Goal: Information Seeking & Learning: Learn about a topic

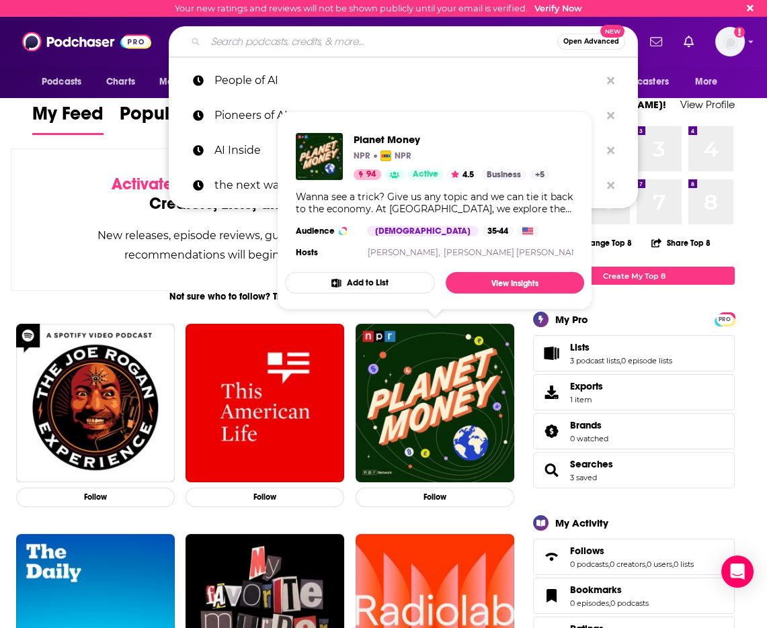
click at [288, 42] on input "Search podcasts, credits, & more..." at bounding box center [381, 41] width 351 height 21
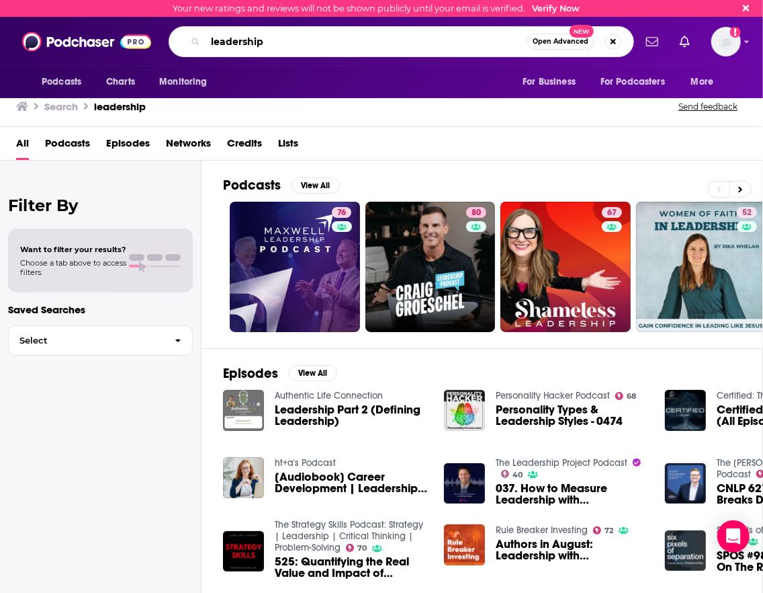
click at [251, 38] on input "leadership" at bounding box center [366, 41] width 321 height 21
type input "ceo coaching"
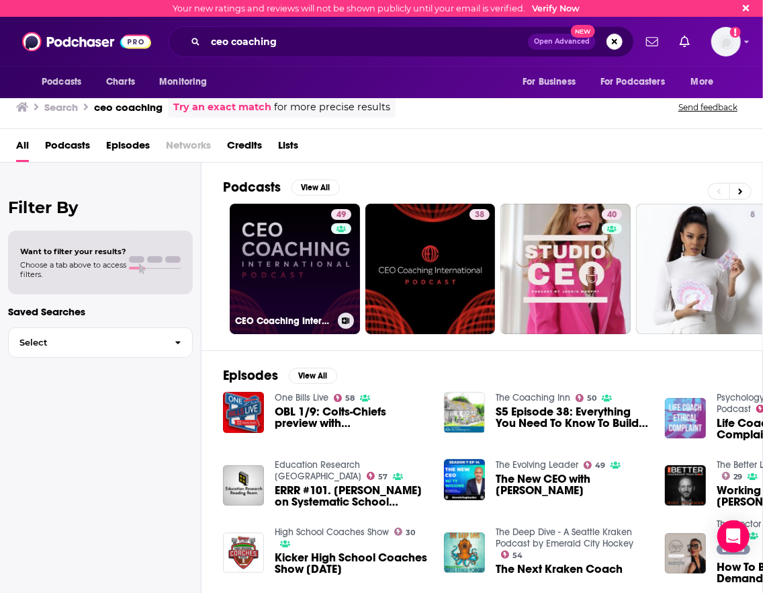
click at [294, 261] on link "49 CEO Coaching International Podcast" at bounding box center [295, 269] width 130 height 130
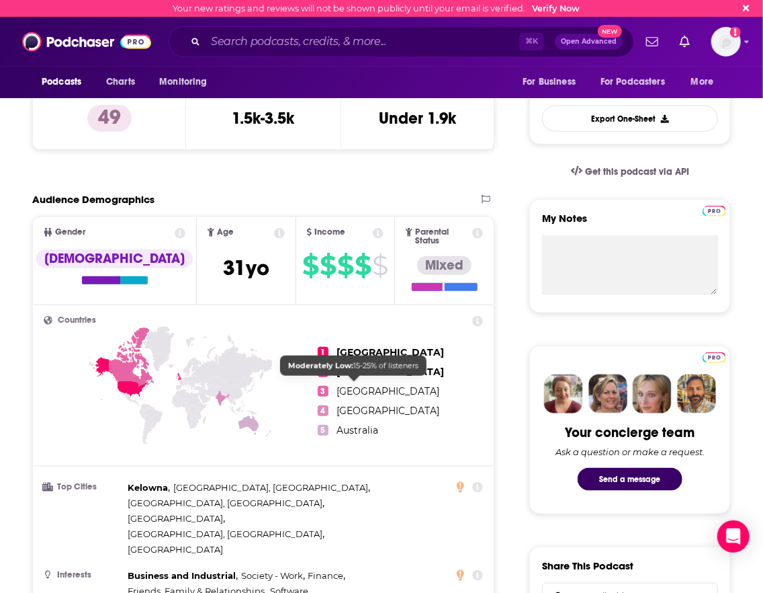
scroll to position [232, 0]
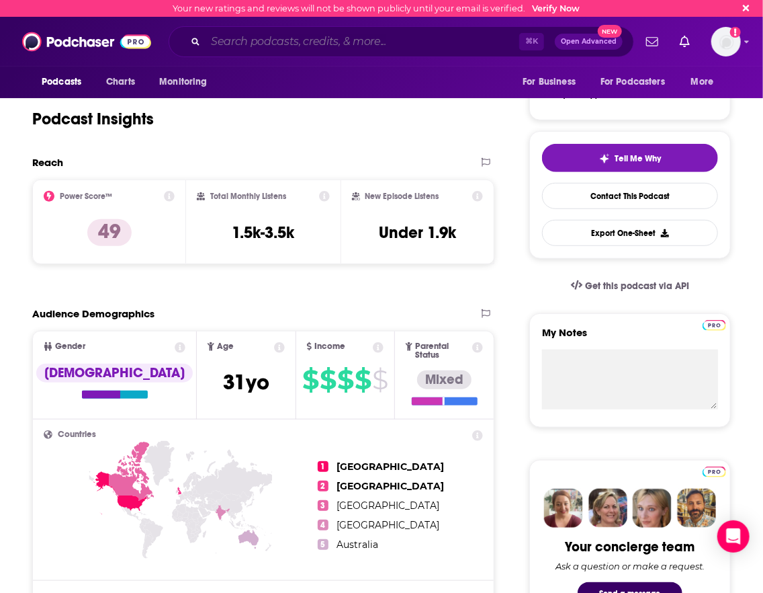
click at [265, 44] on input "Search podcasts, credits, & more..." at bounding box center [363, 41] width 314 height 21
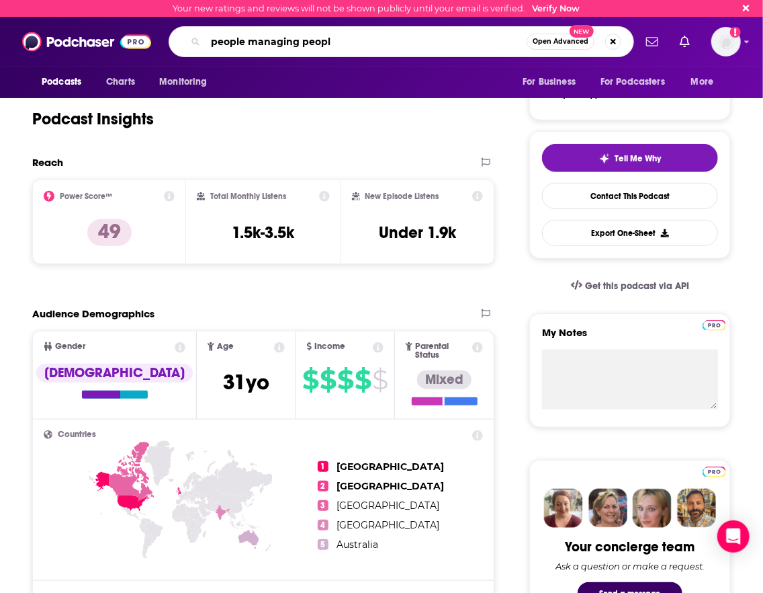
type input "people managing people"
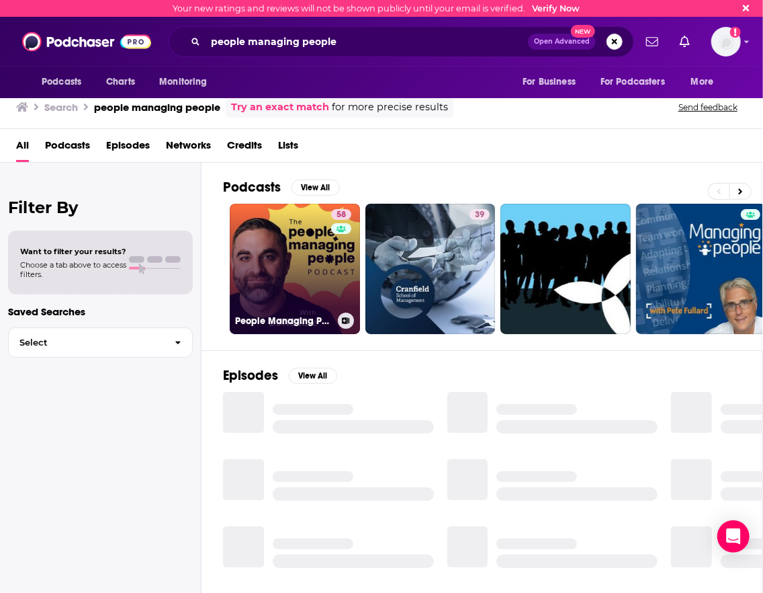
click at [318, 216] on link "58 People Managing People" at bounding box center [295, 269] width 130 height 130
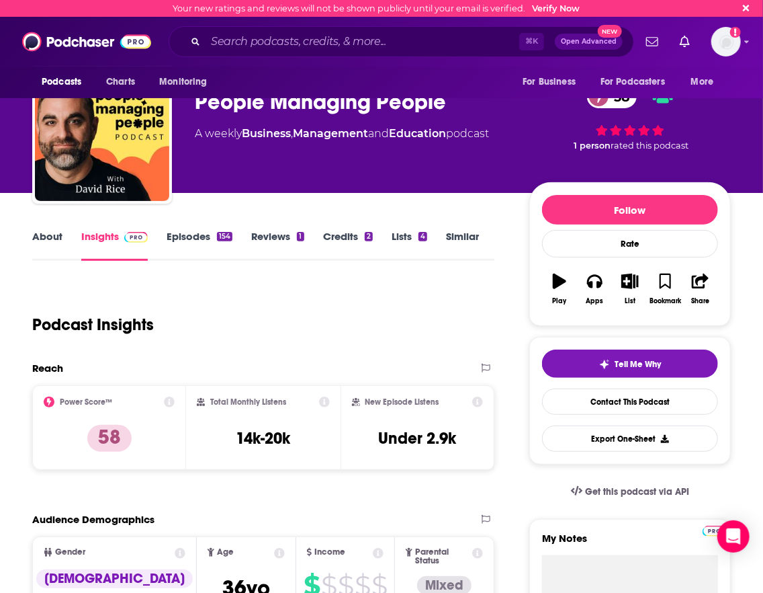
scroll to position [30, 0]
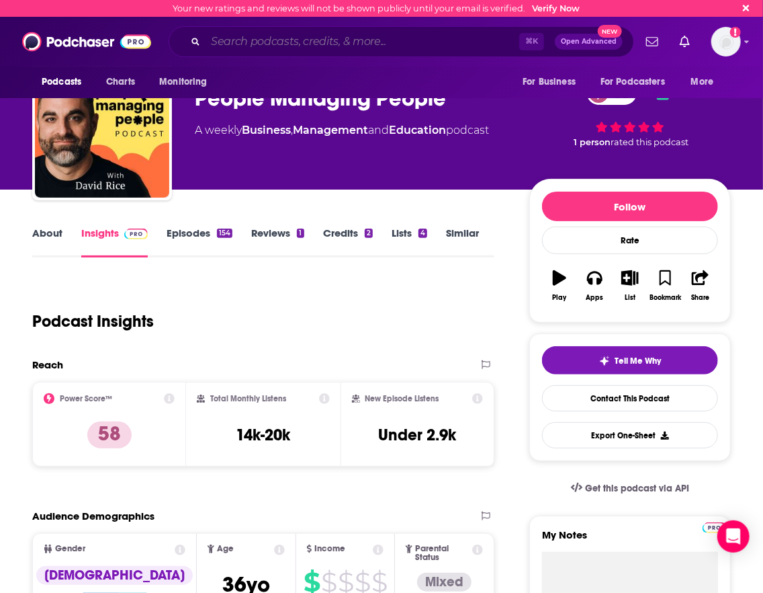
click at [249, 37] on input "Search podcasts, credits, & more..." at bounding box center [363, 41] width 314 height 21
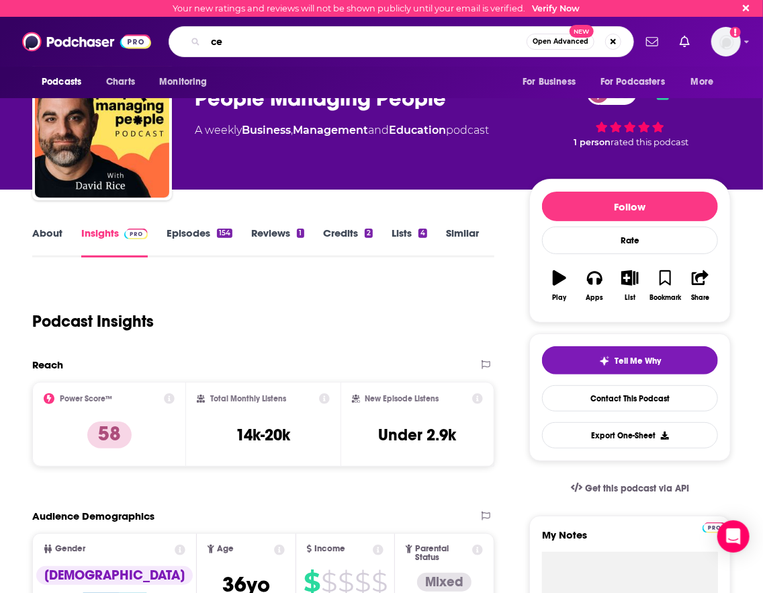
type input "ceo"
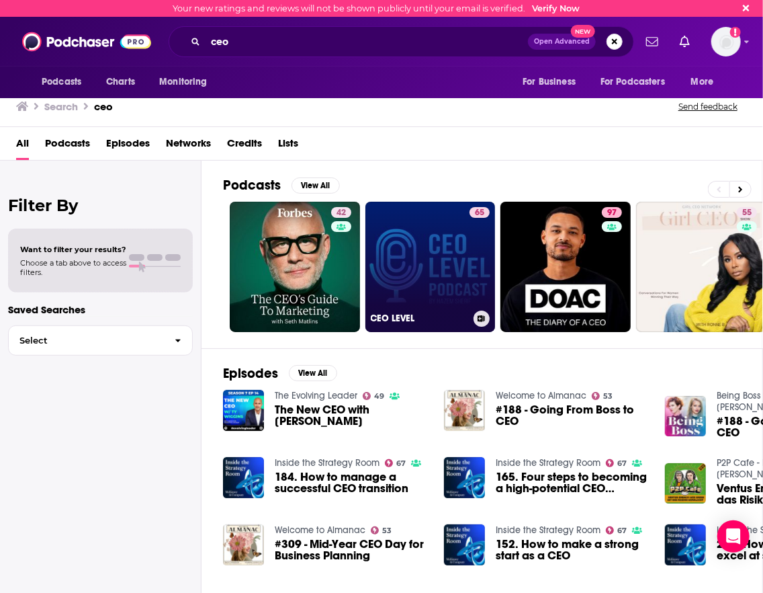
scroll to position [0, 15]
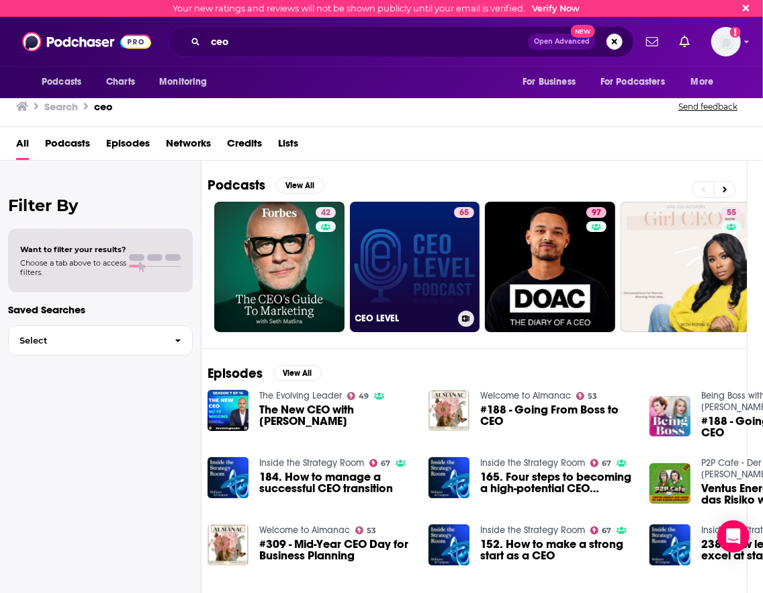
click at [410, 230] on link "65 CEO LEVEL" at bounding box center [415, 267] width 130 height 130
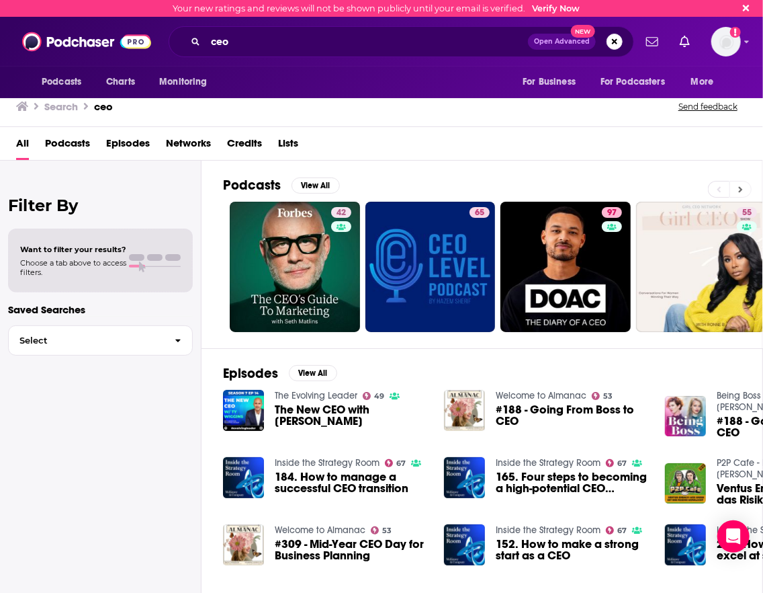
click at [613, 193] on icon at bounding box center [740, 189] width 5 height 9
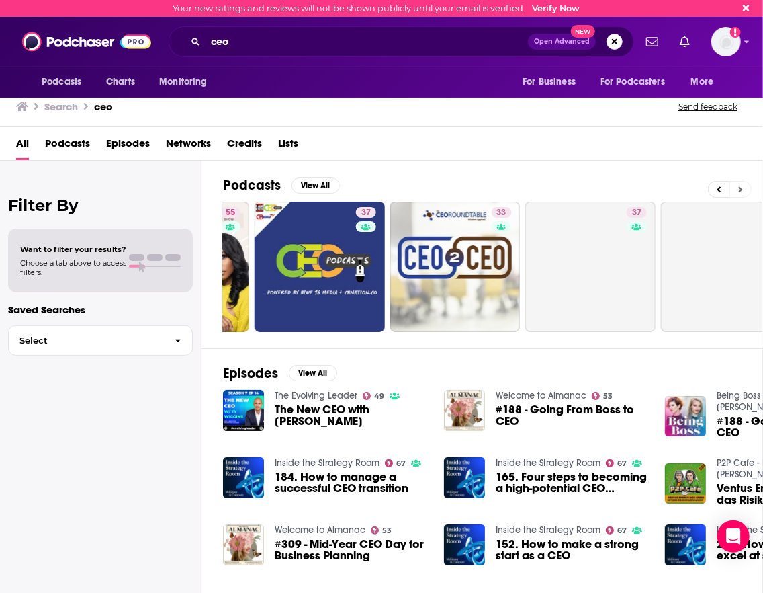
scroll to position [0, 539]
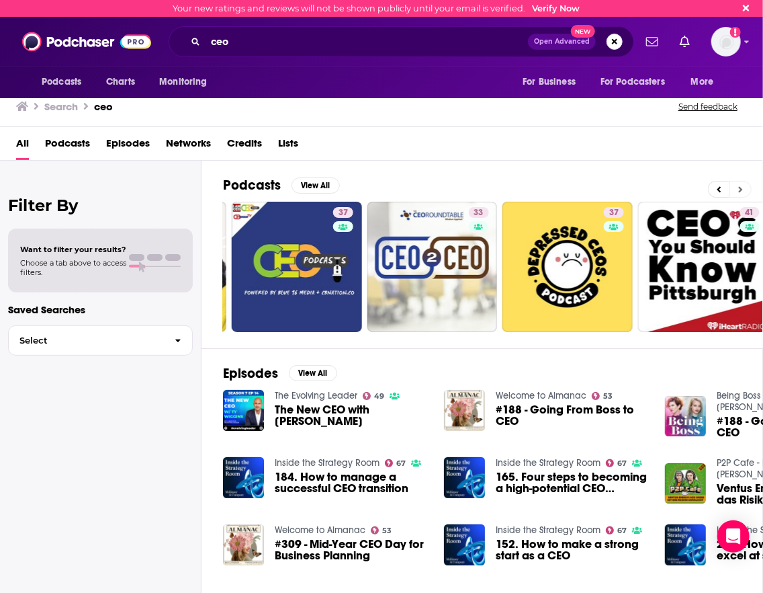
click at [613, 188] on button at bounding box center [741, 189] width 22 height 17
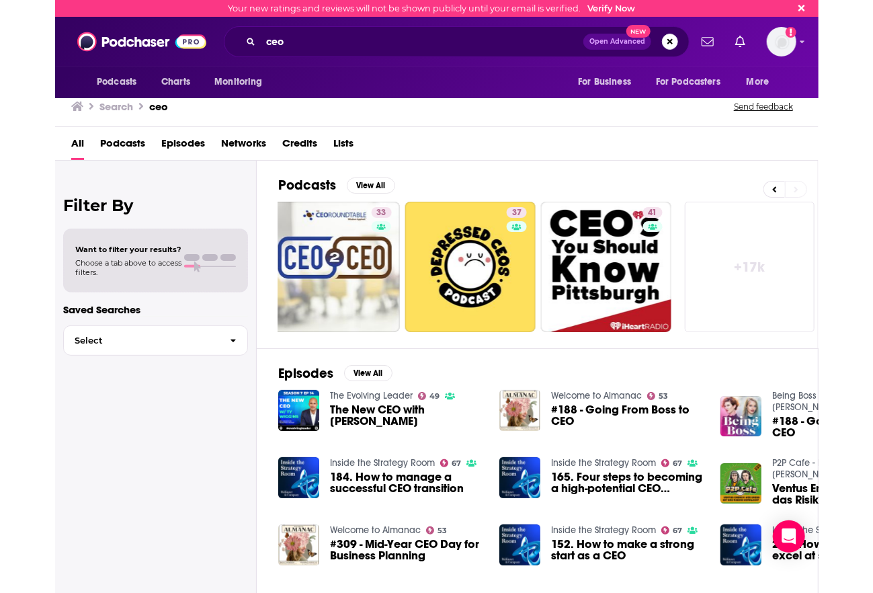
scroll to position [0, 693]
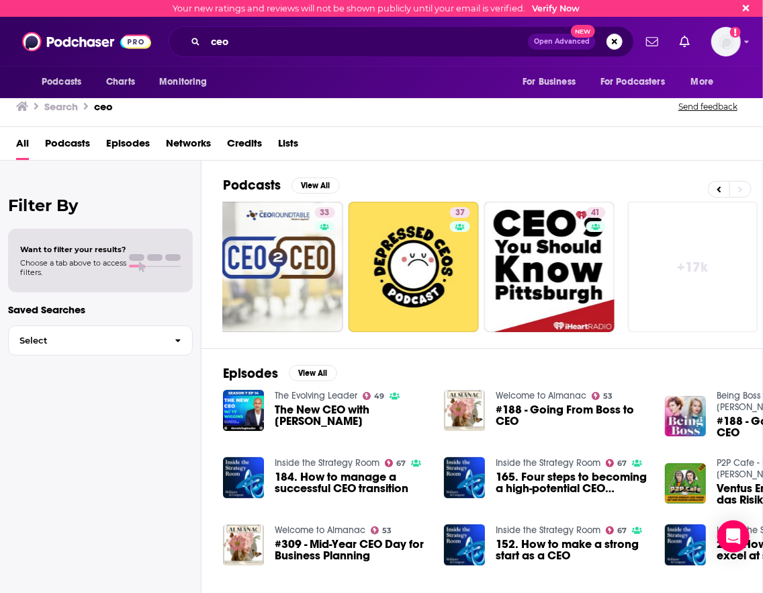
click at [613, 253] on link "+ 17k" at bounding box center [693, 267] width 130 height 130
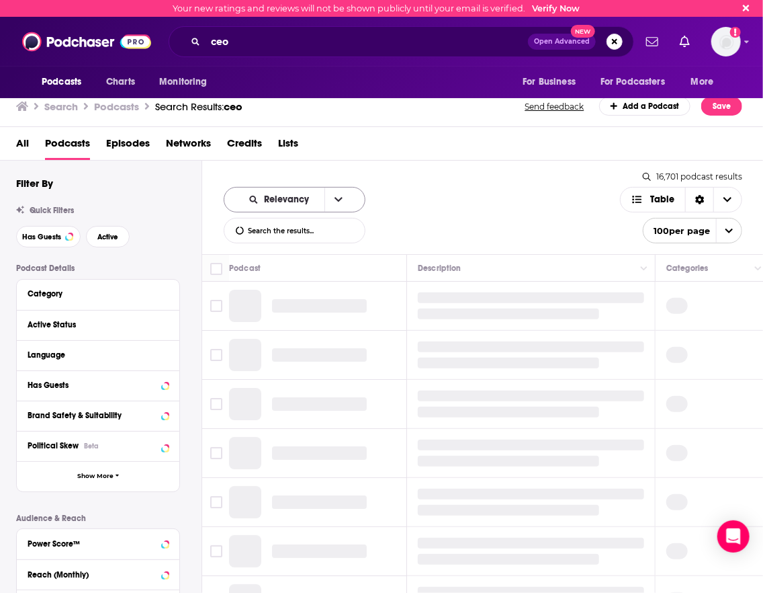
click at [335, 202] on icon "open menu" at bounding box center [339, 199] width 8 height 9
click at [269, 243] on span "By Rating" at bounding box center [302, 246] width 103 height 7
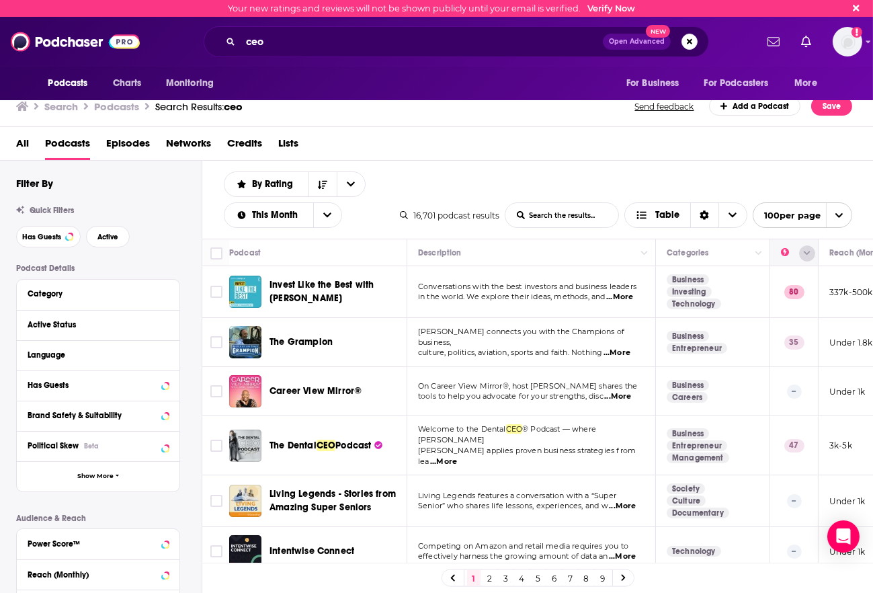
click at [613, 254] on icon "Column Actions" at bounding box center [807, 253] width 7 height 8
click at [613, 243] on div at bounding box center [436, 296] width 873 height 593
click at [613, 249] on button "Move" at bounding box center [792, 253] width 26 height 16
click at [613, 253] on button "Move" at bounding box center [792, 253] width 26 height 16
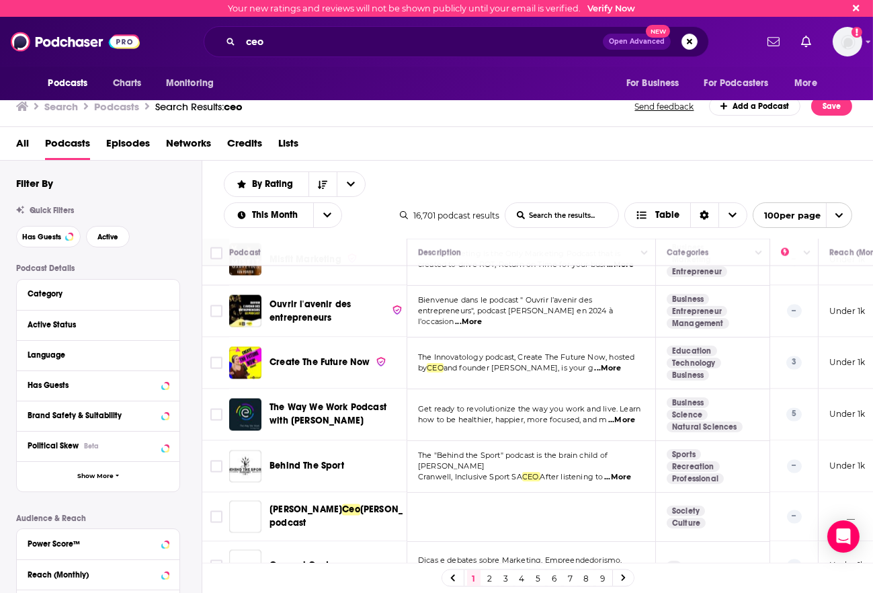
scroll to position [4720, 0]
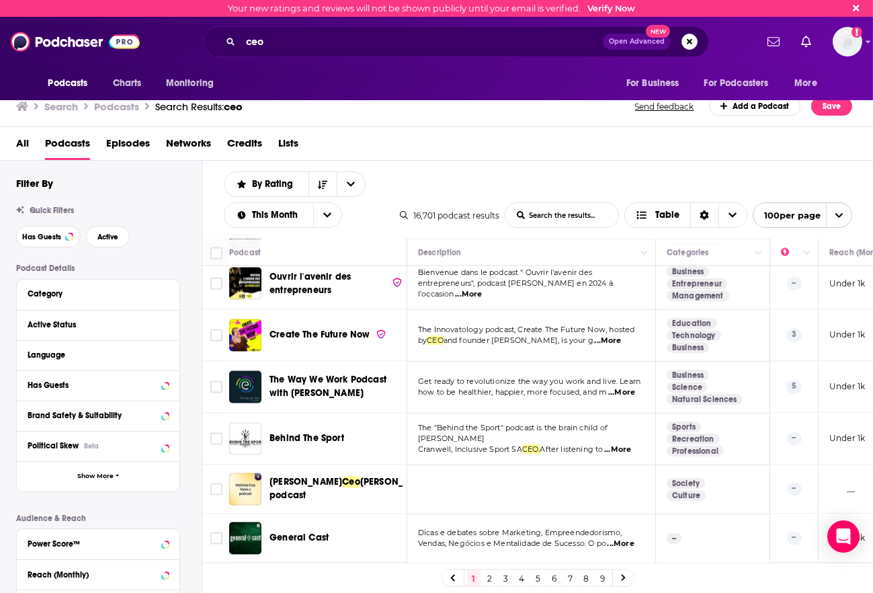
click at [491, 577] on link "2" at bounding box center [489, 578] width 13 height 16
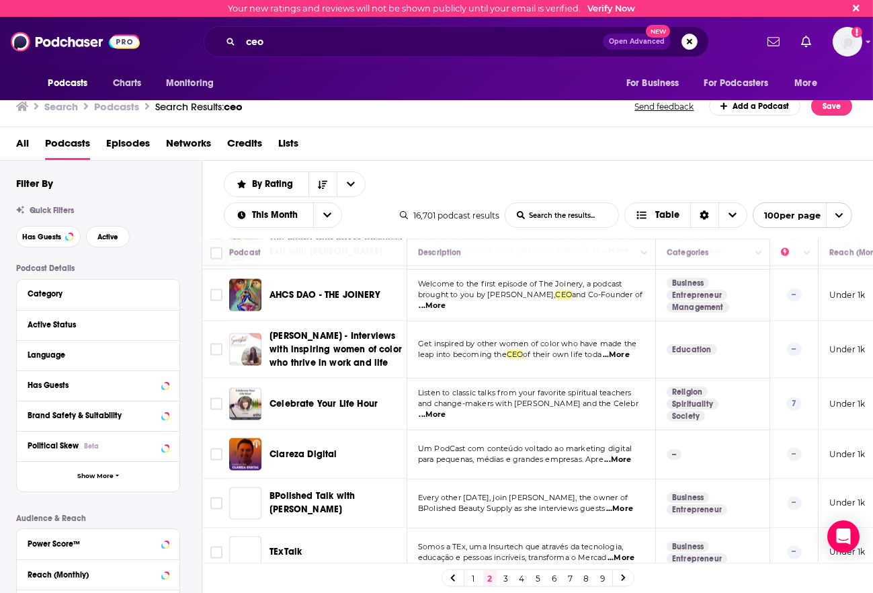
scroll to position [4730, 0]
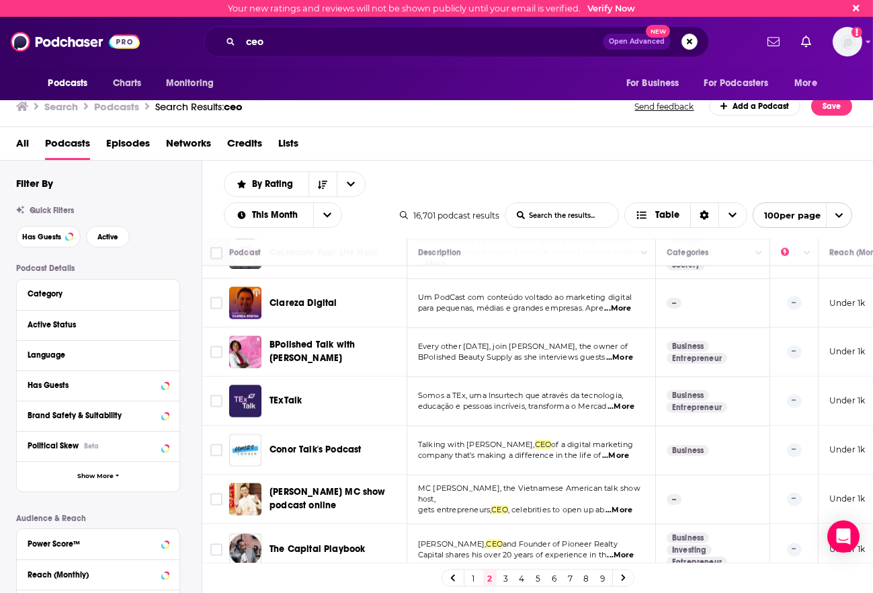
click at [503, 580] on link "3" at bounding box center [505, 578] width 13 height 16
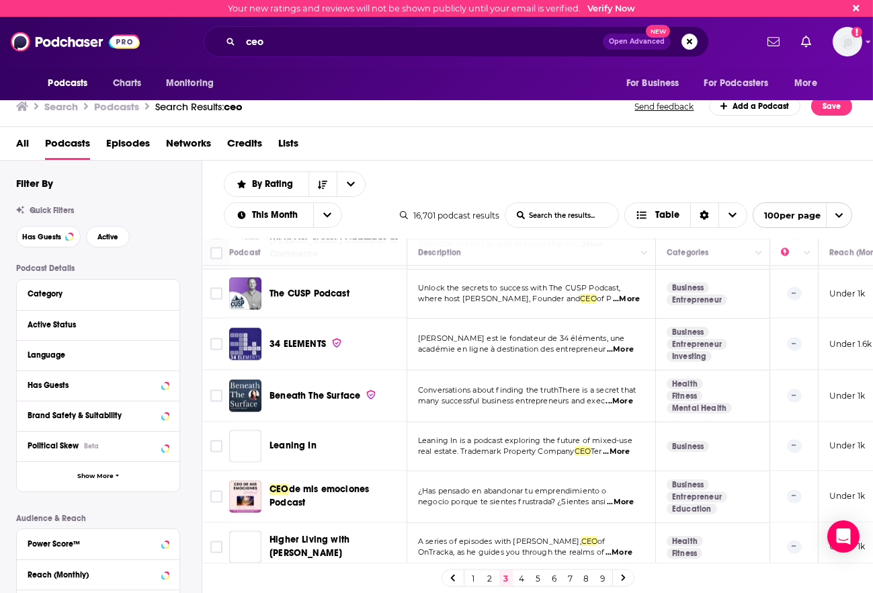
scroll to position [4720, 0]
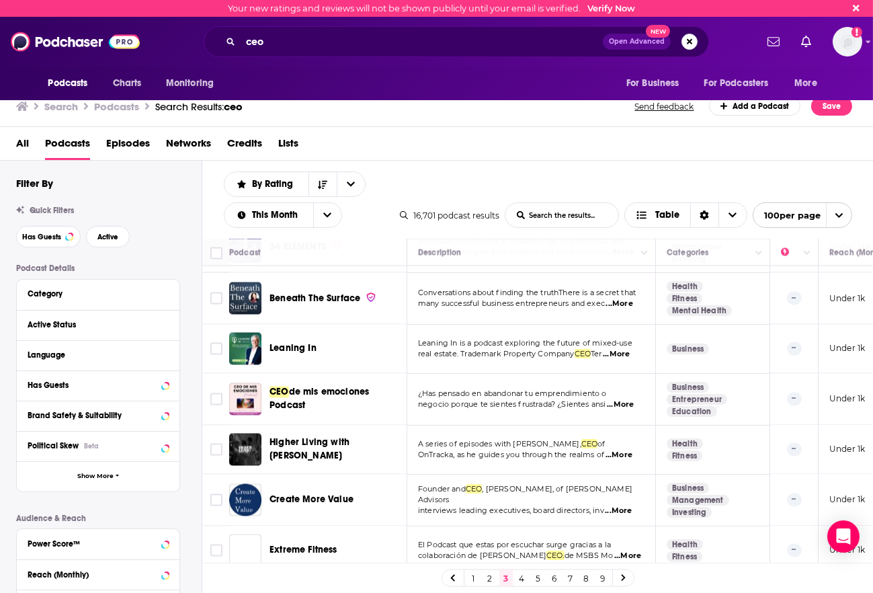
click at [519, 576] on link "4" at bounding box center [521, 578] width 13 height 16
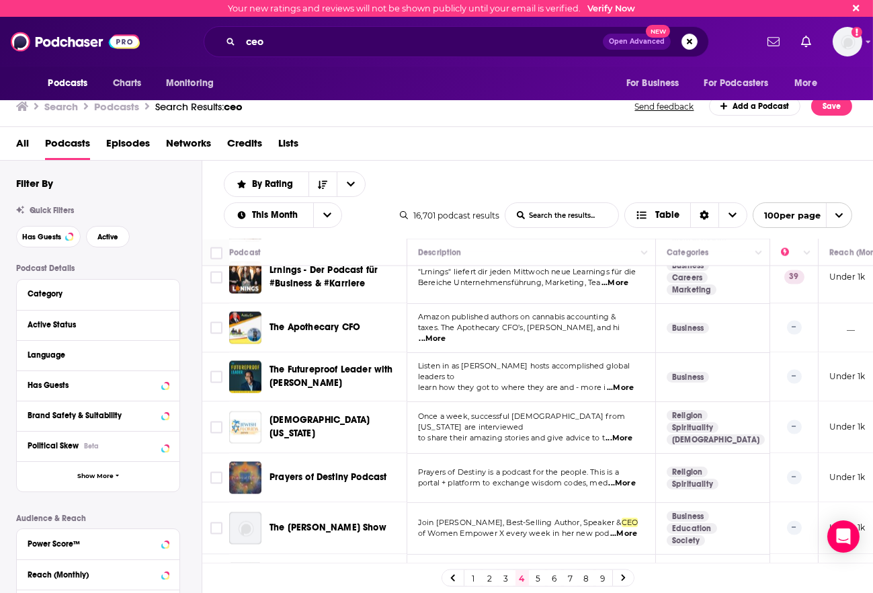
scroll to position [4808, 0]
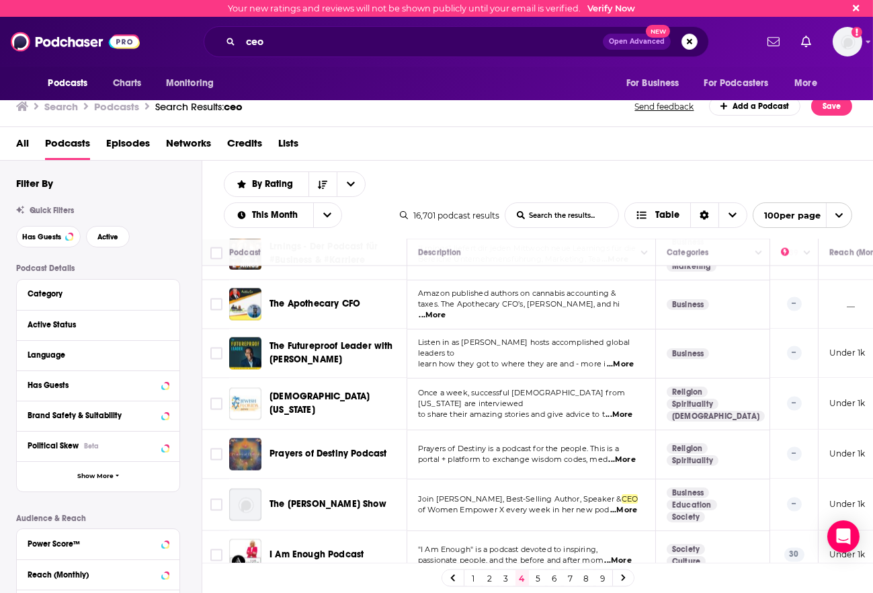
click at [535, 577] on link "5" at bounding box center [537, 578] width 13 height 16
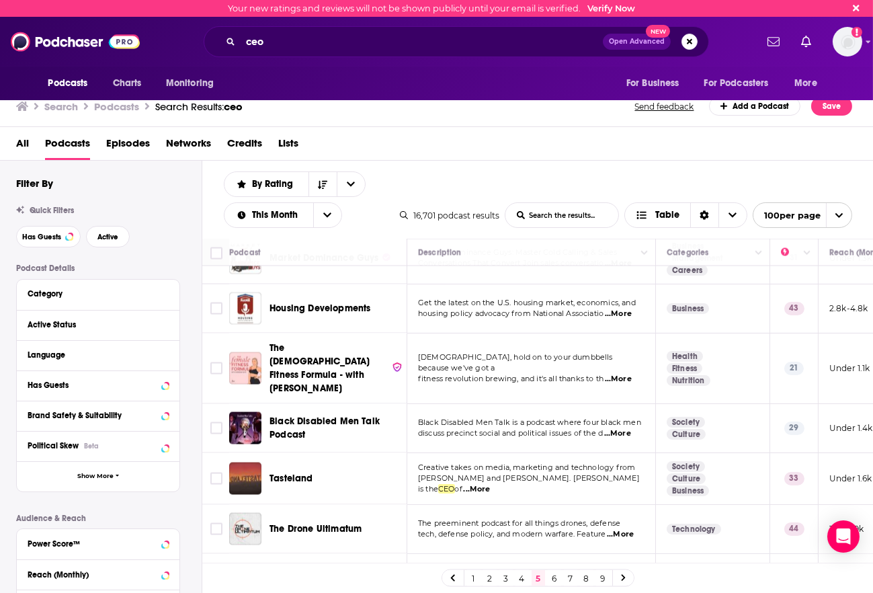
scroll to position [4736, 0]
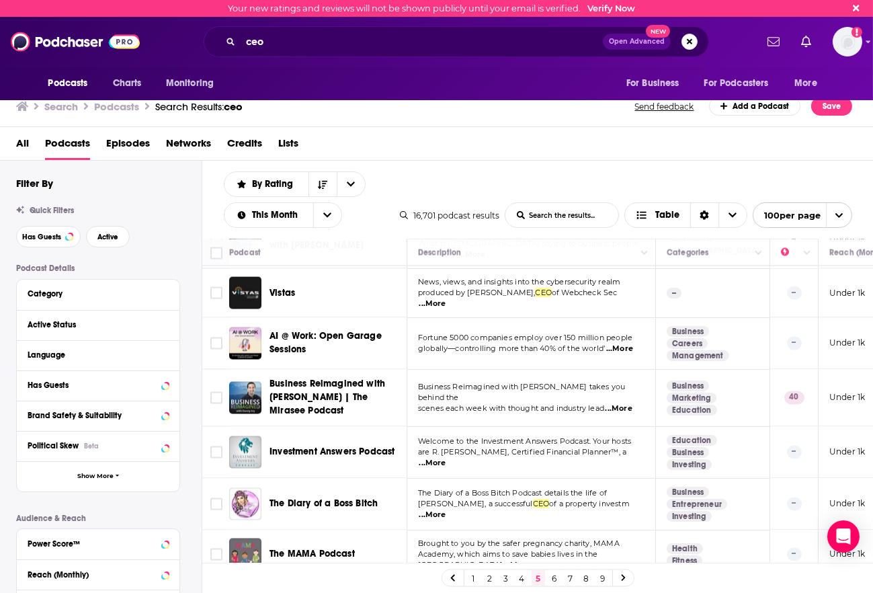
click at [549, 574] on link "6" at bounding box center [554, 578] width 13 height 16
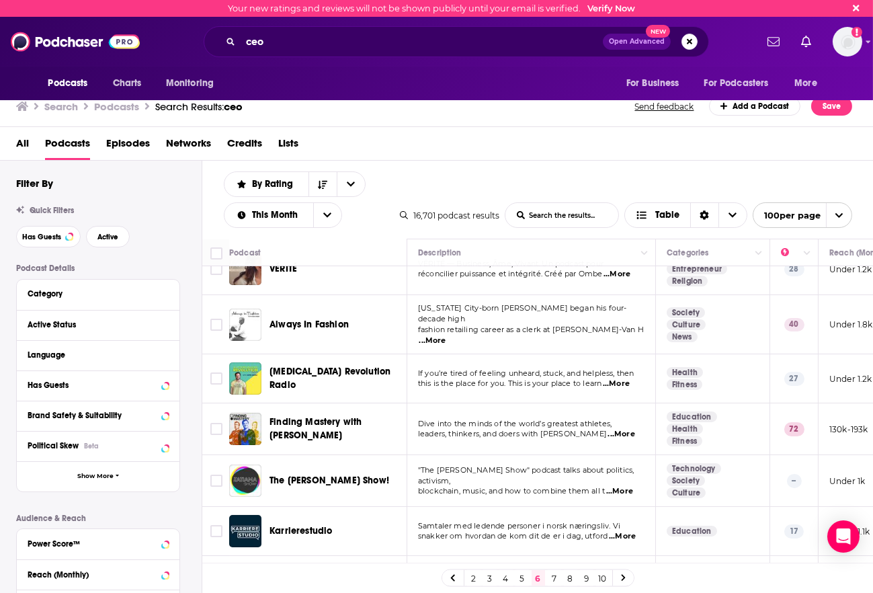
scroll to position [224, 0]
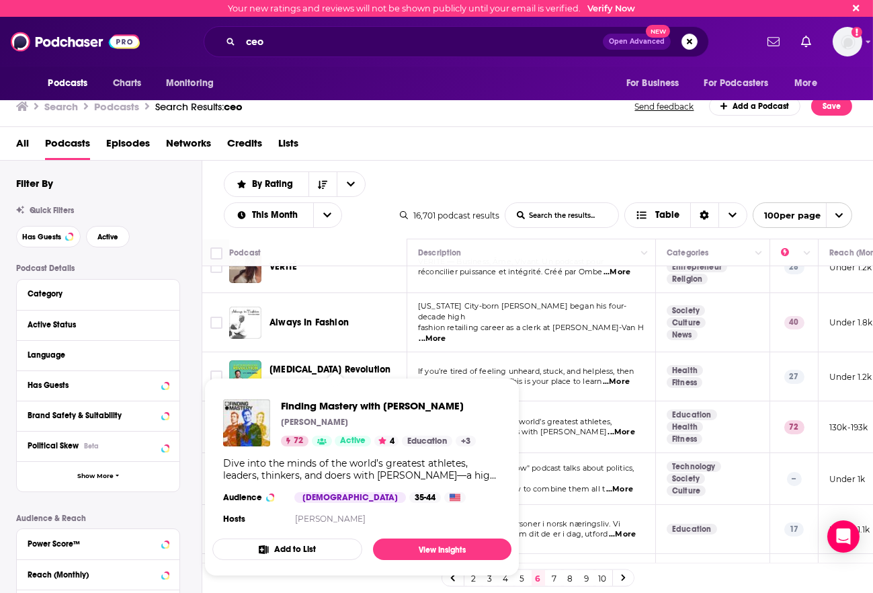
click at [570, 417] on p "Dive into the minds of the world’s greatest athletes," at bounding box center [531, 422] width 226 height 11
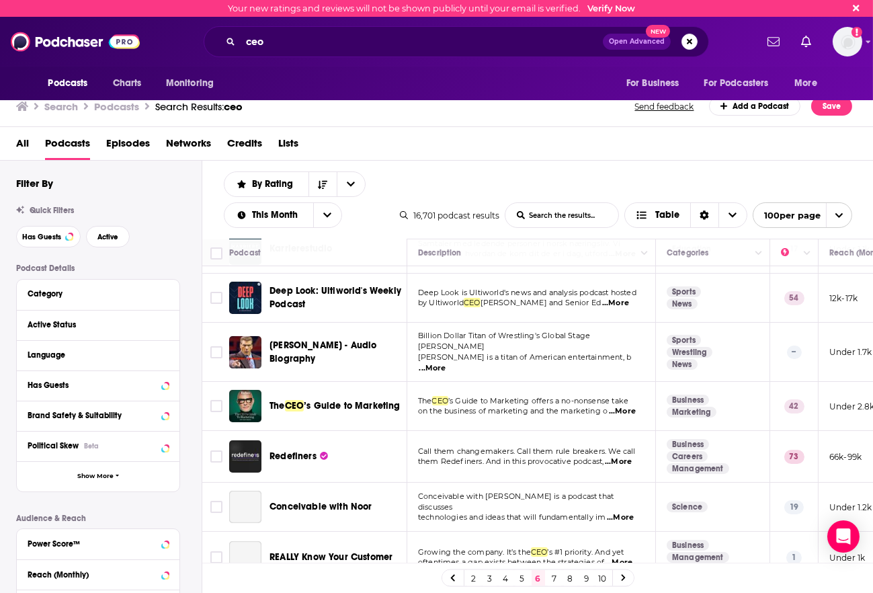
scroll to position [521, 0]
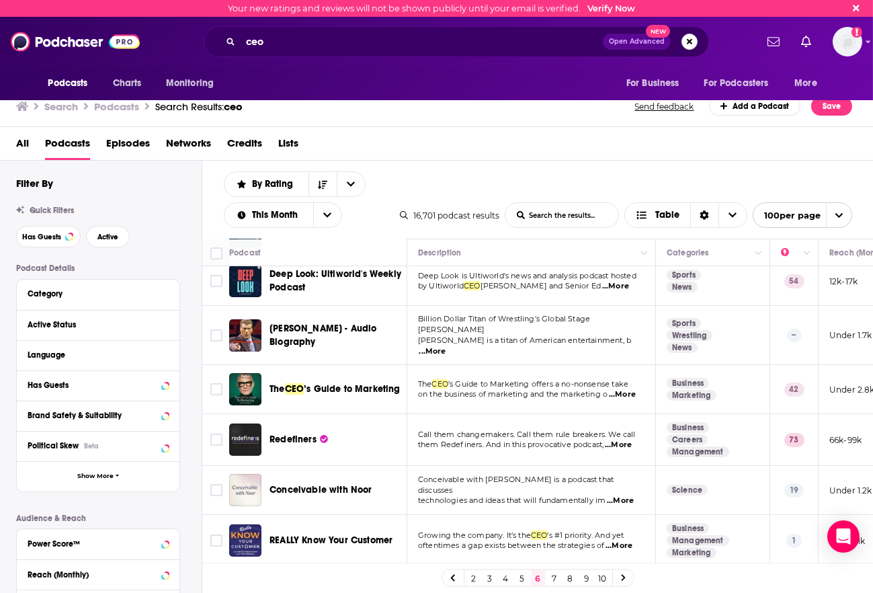
click at [613, 439] on span "...More" at bounding box center [618, 444] width 27 height 11
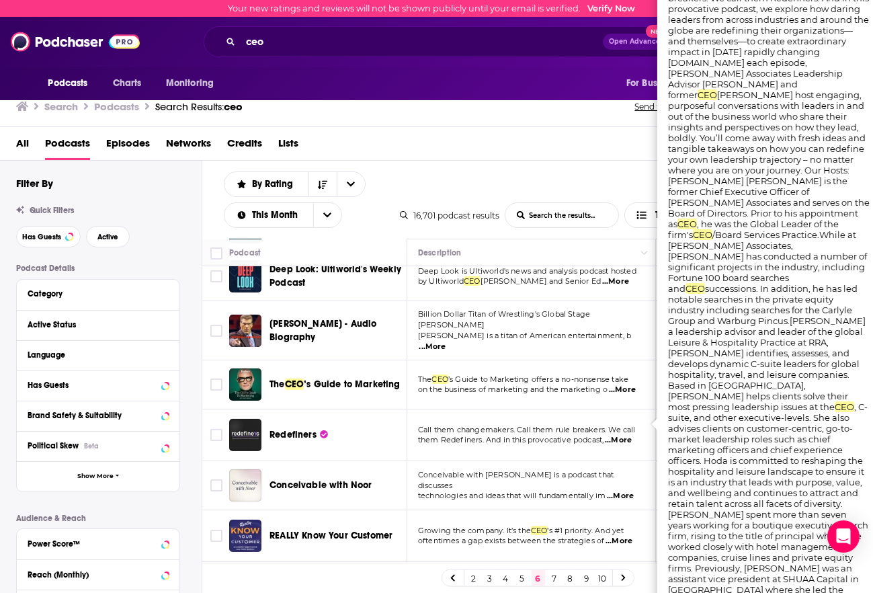
click at [574, 384] on td "The CEO ’s Guide to Marketing offers a no-nonsense take on the business of mark…" at bounding box center [531, 384] width 249 height 49
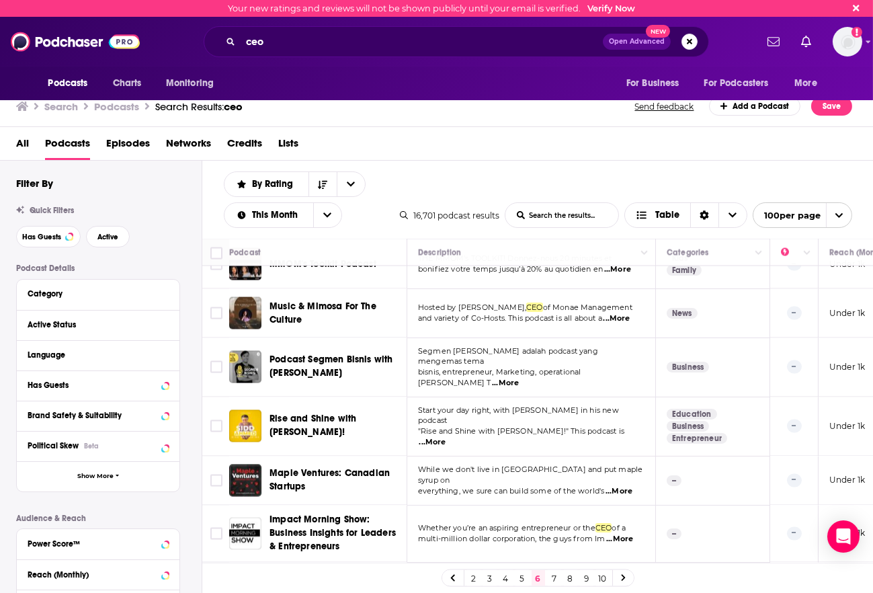
scroll to position [4703, 0]
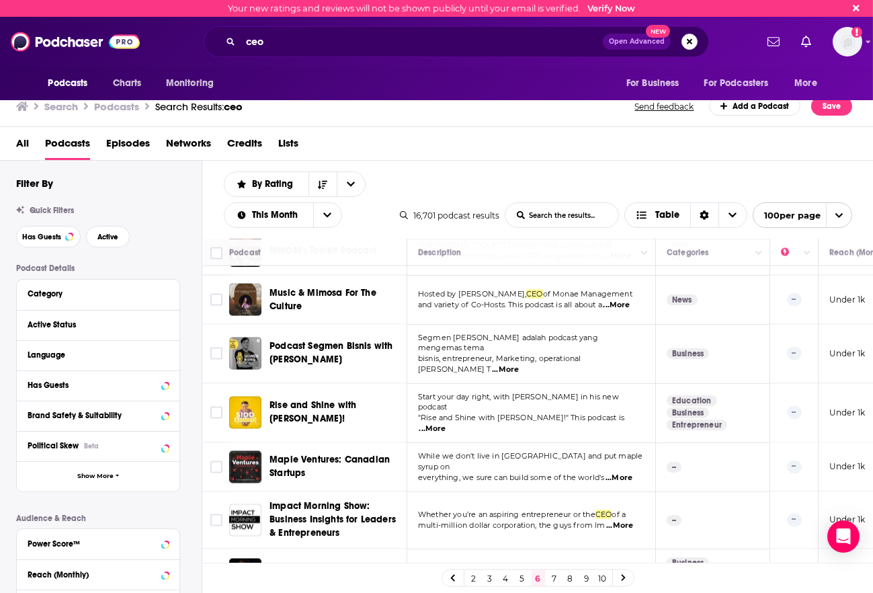
click at [558, 578] on link "7" at bounding box center [554, 578] width 13 height 16
click at [564, 574] on link "8" at bounding box center [570, 578] width 13 height 16
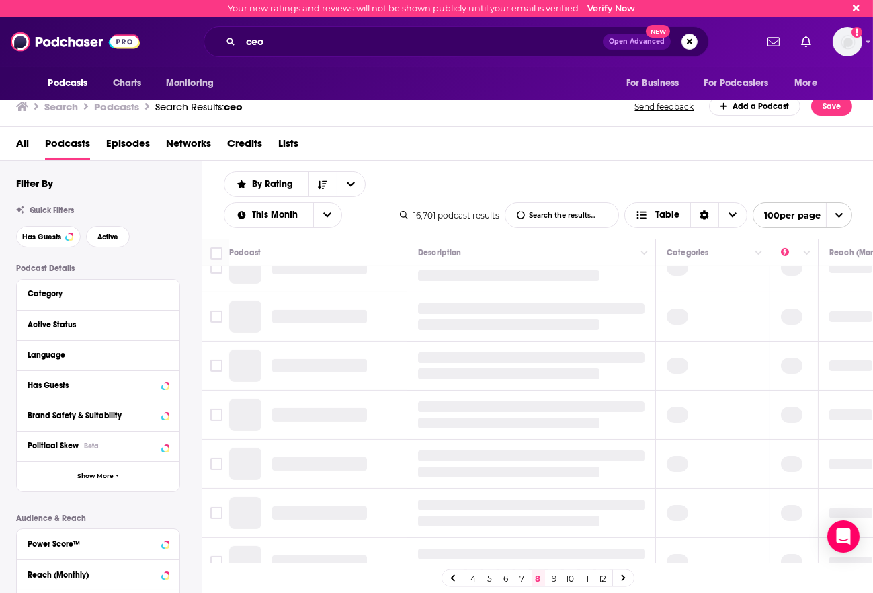
click at [554, 577] on link "9" at bounding box center [554, 578] width 13 height 16
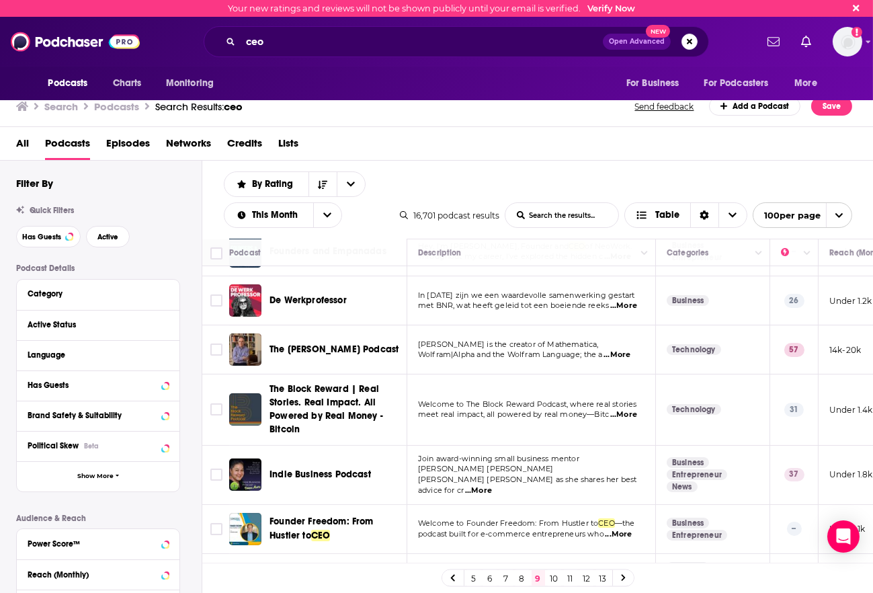
scroll to position [599, 0]
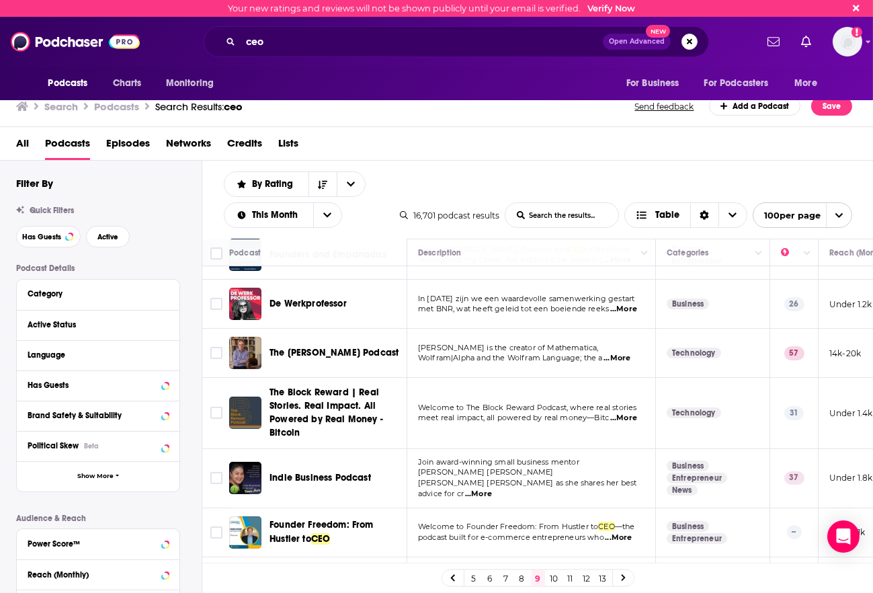
click at [613, 355] on span "...More" at bounding box center [616, 358] width 27 height 11
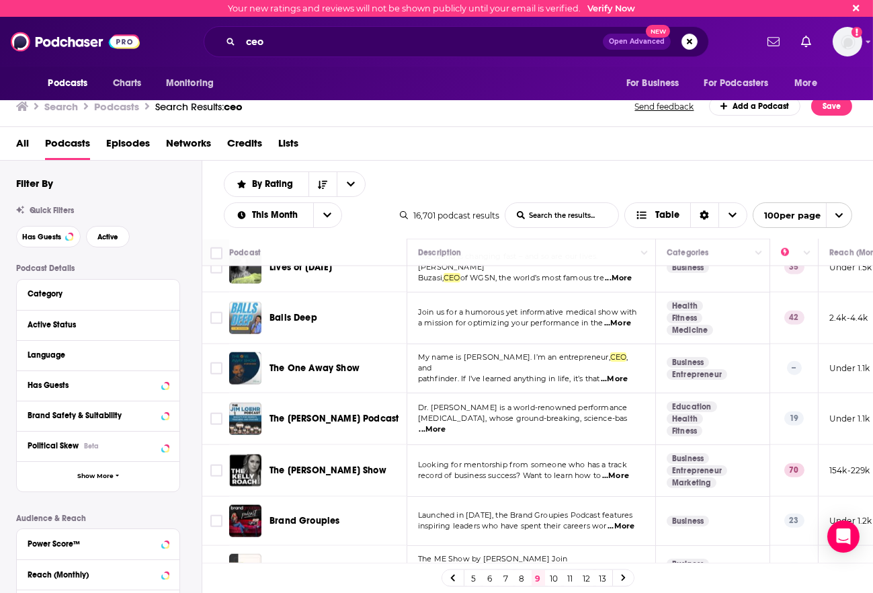
scroll to position [3055, 0]
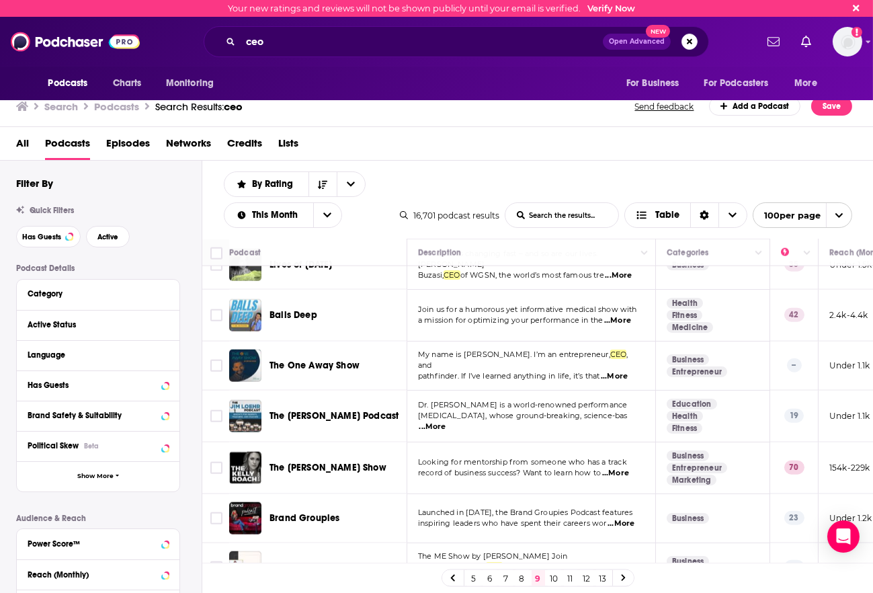
click at [613, 468] on span "...More" at bounding box center [615, 473] width 27 height 11
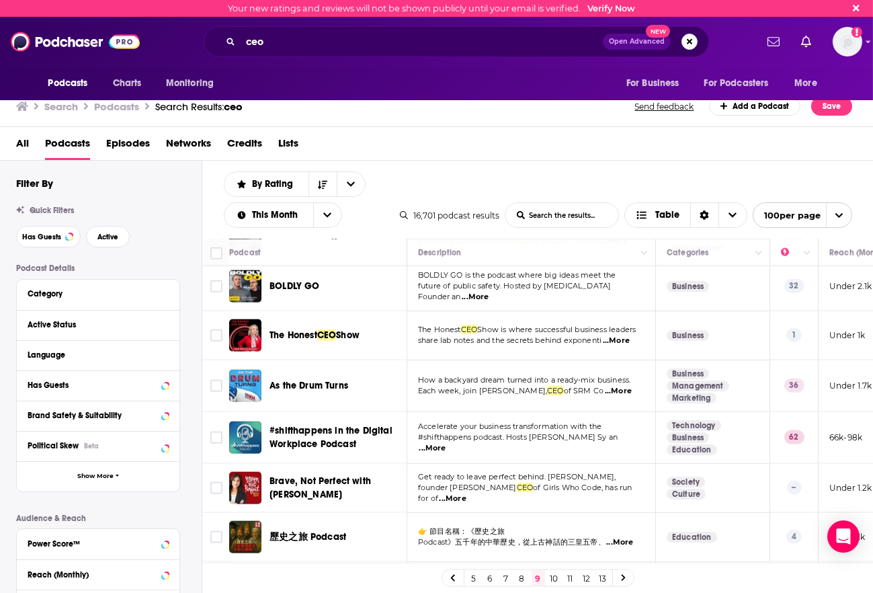
scroll to position [3647, 0]
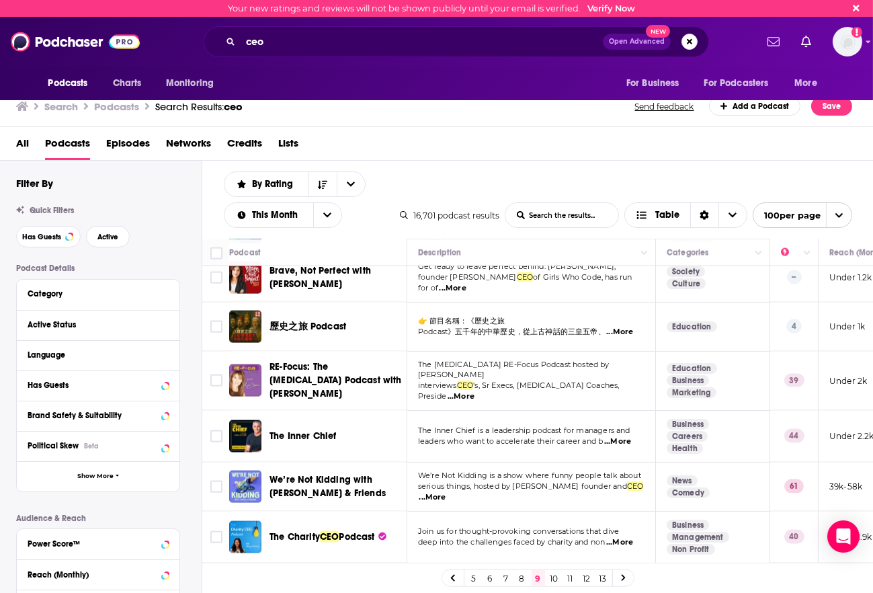
click at [382, 99] on div "Podcasts Charts Monitoring For Business For Podcasters More" at bounding box center [437, 84] width 860 height 34
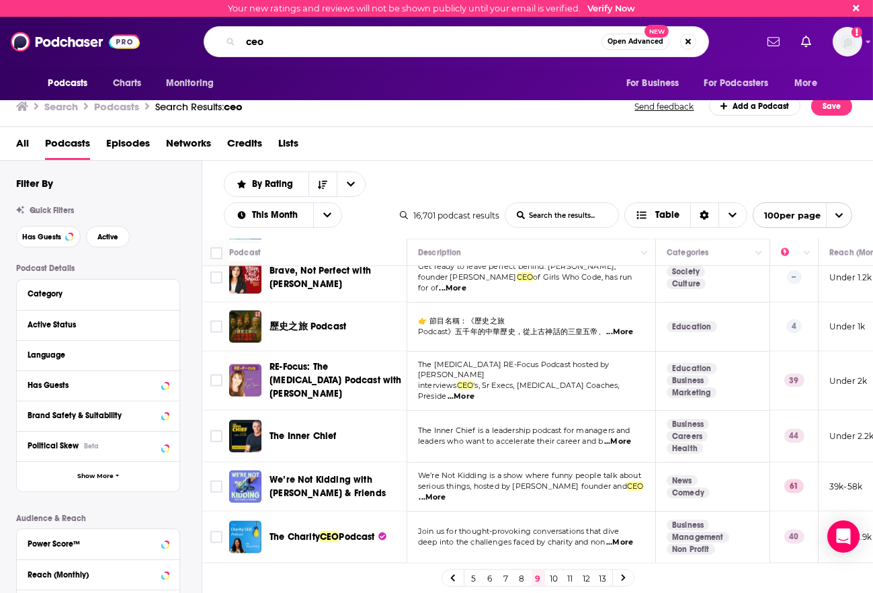
click at [274, 43] on input "ceo" at bounding box center [421, 41] width 361 height 21
type input "business leadership"
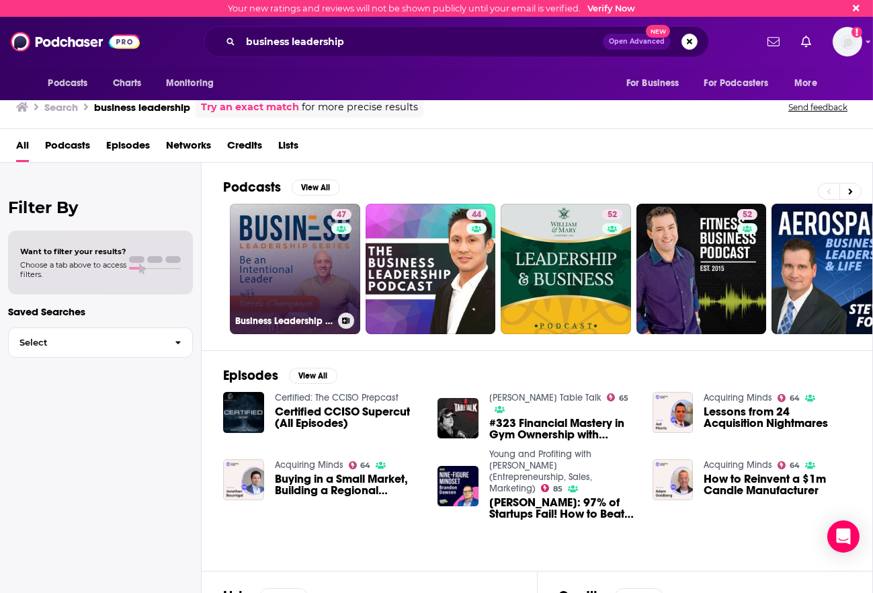
click at [299, 281] on link "47 Business Leadership Series" at bounding box center [295, 269] width 130 height 130
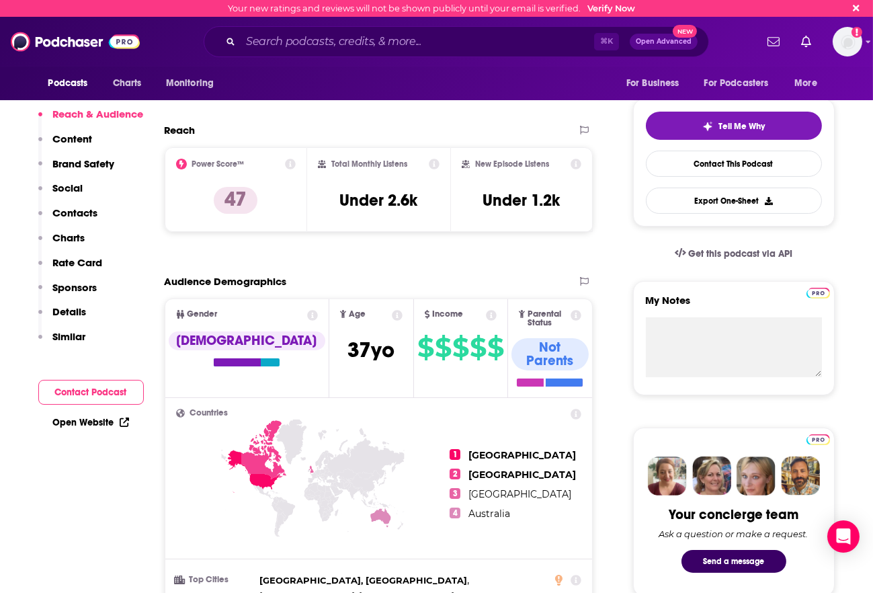
scroll to position [415, 0]
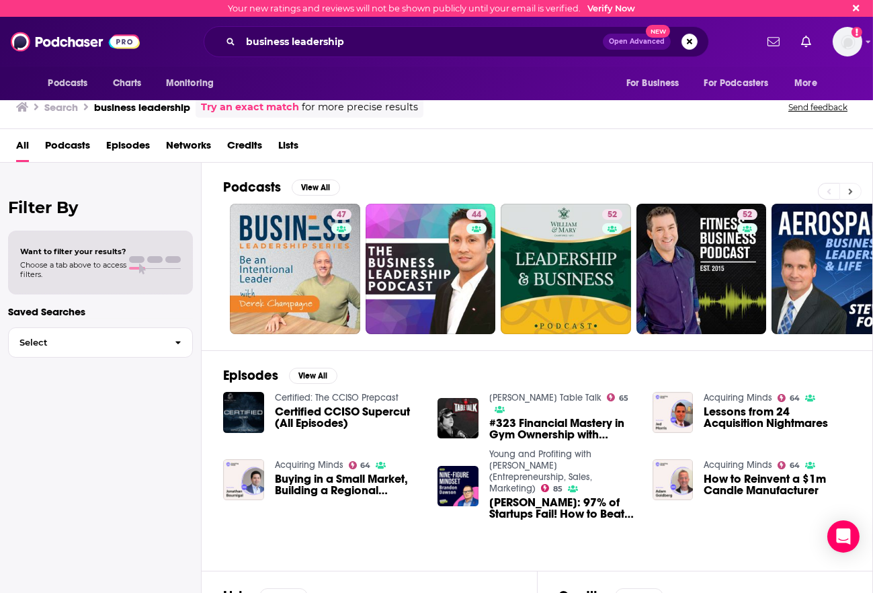
click at [613, 189] on button at bounding box center [850, 191] width 22 height 17
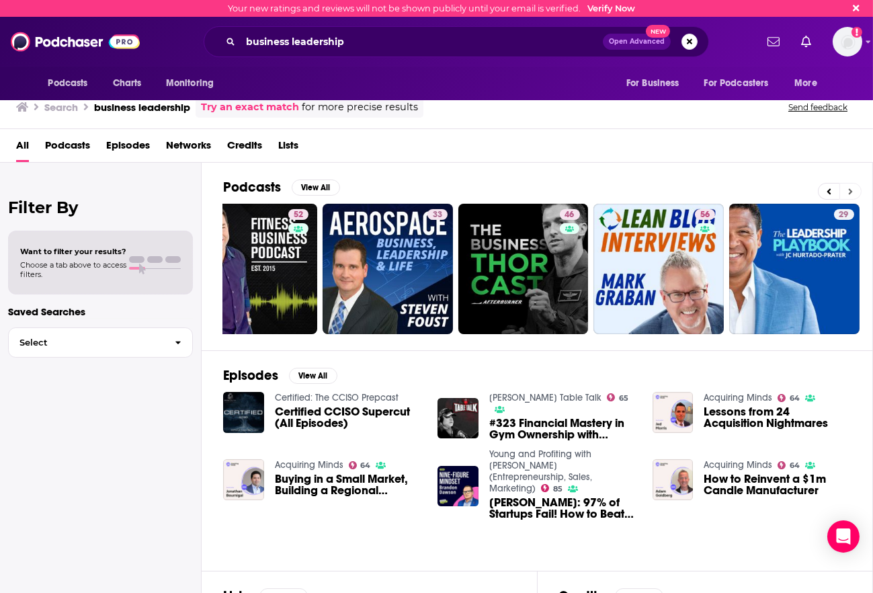
scroll to position [0, 584]
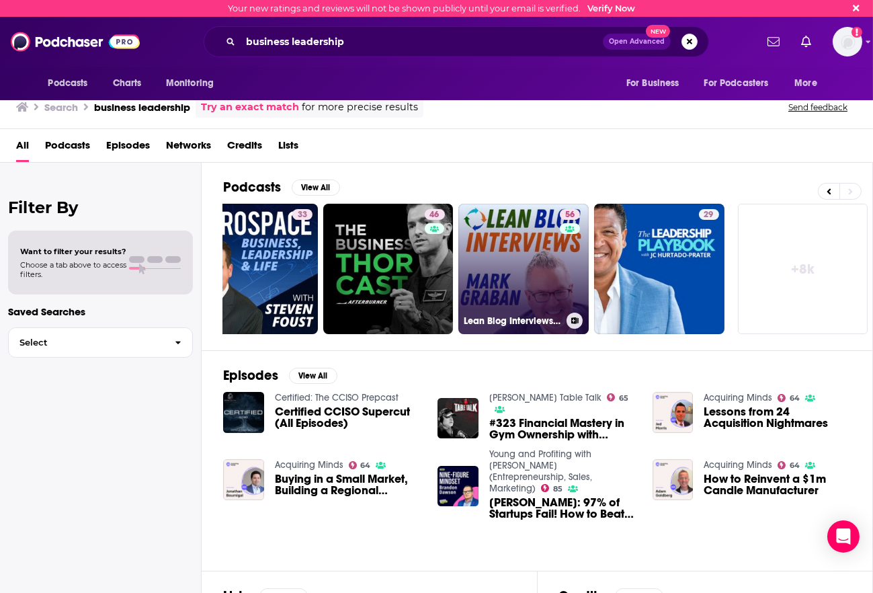
click at [531, 241] on link "56 Lean Blog Interviews - Healthcare, Manufacturing, Business, and Leadership" at bounding box center [523, 269] width 130 height 130
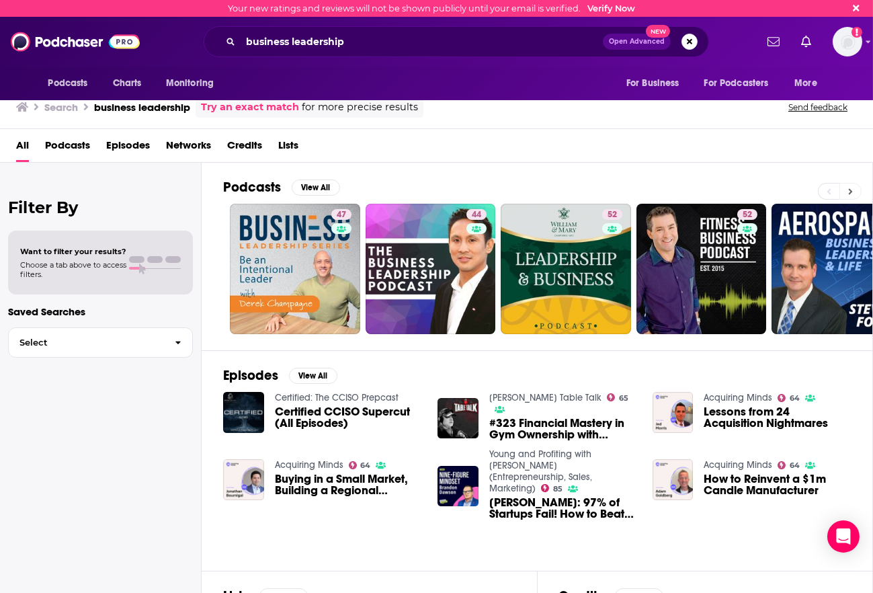
click at [613, 187] on button at bounding box center [850, 191] width 22 height 17
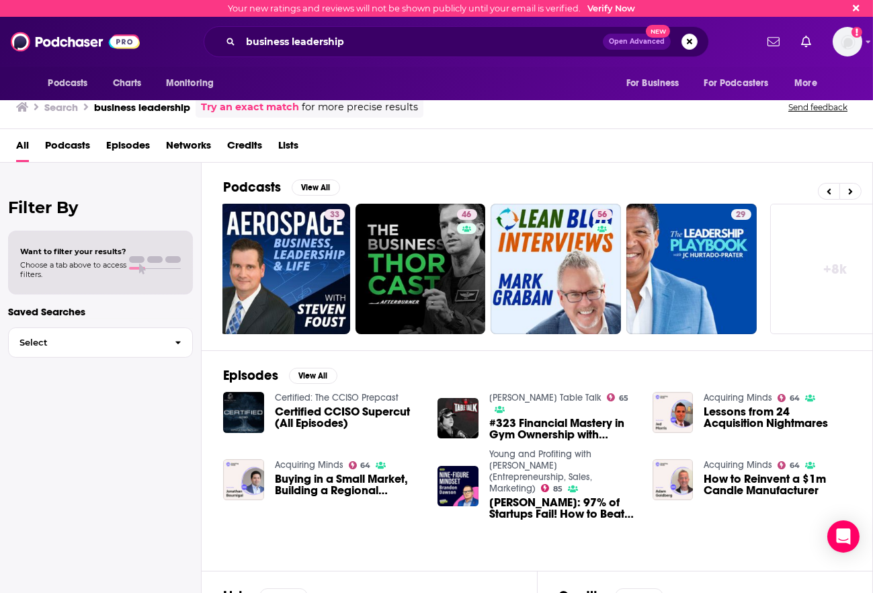
scroll to position [0, 584]
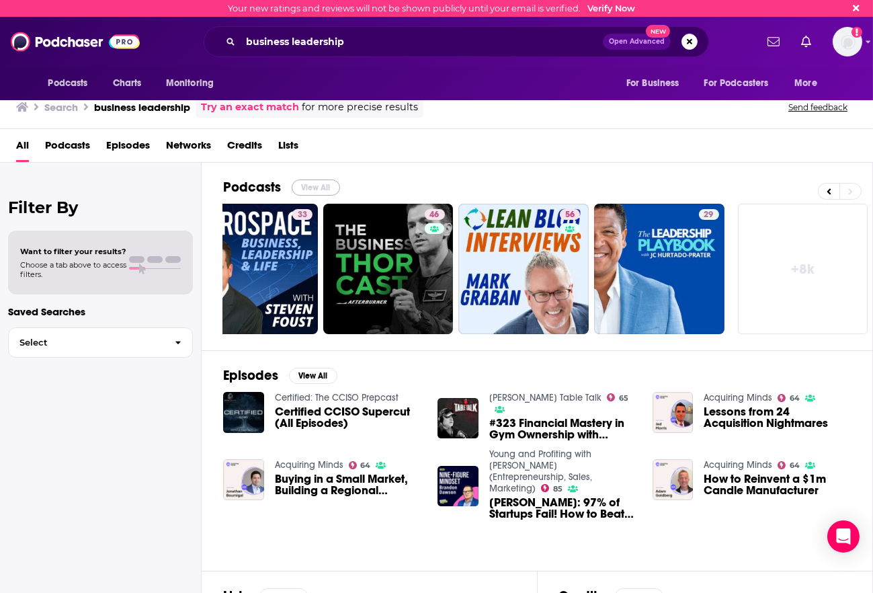
click at [314, 182] on button "View All" at bounding box center [316, 187] width 48 height 16
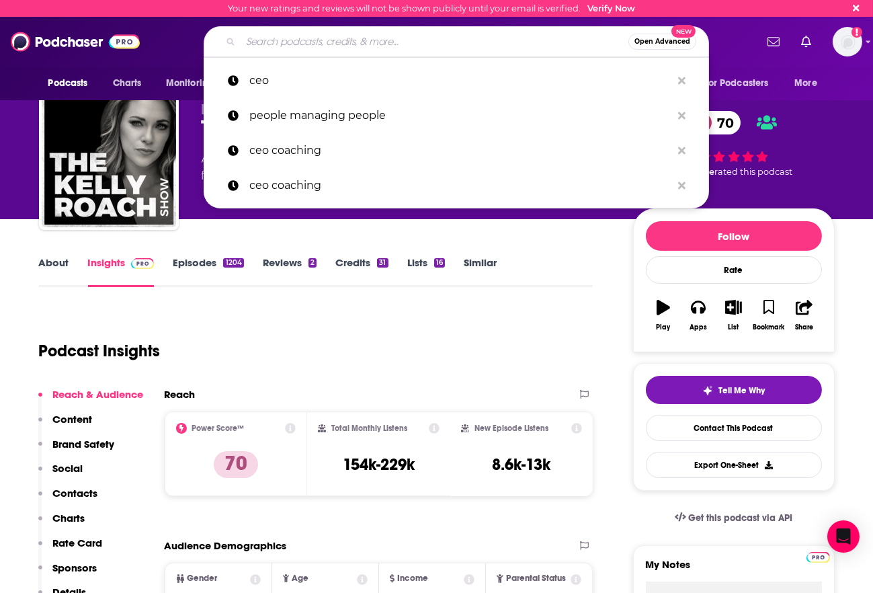
click at [332, 46] on input "Search podcasts, credits, & more..." at bounding box center [435, 41] width 388 height 21
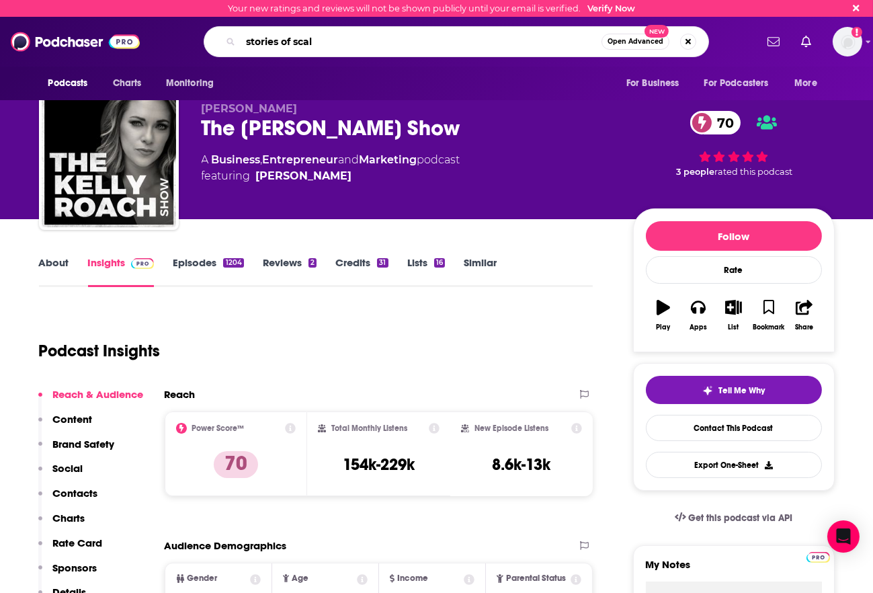
type input "stories of scale"
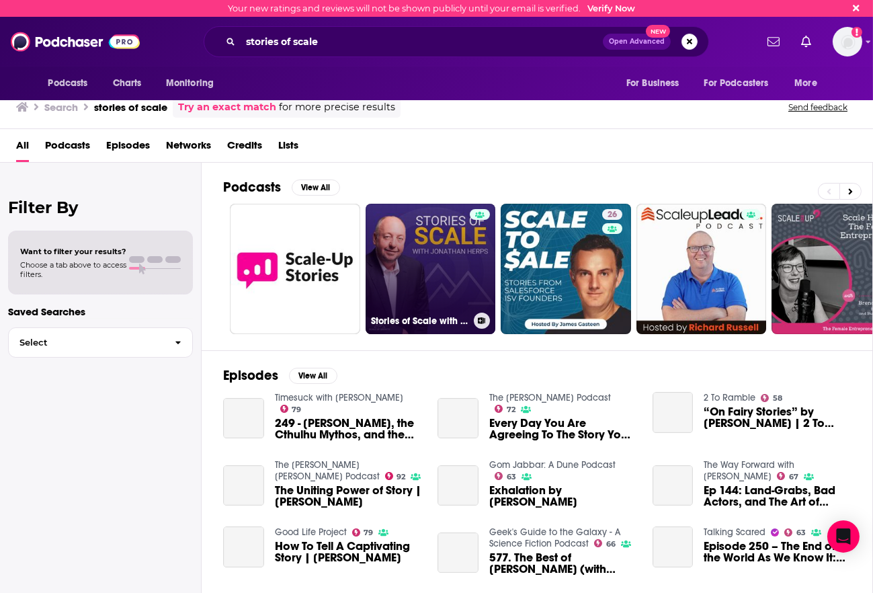
click at [385, 266] on link "Stories of Scale with Jonathan Herps" at bounding box center [430, 269] width 130 height 130
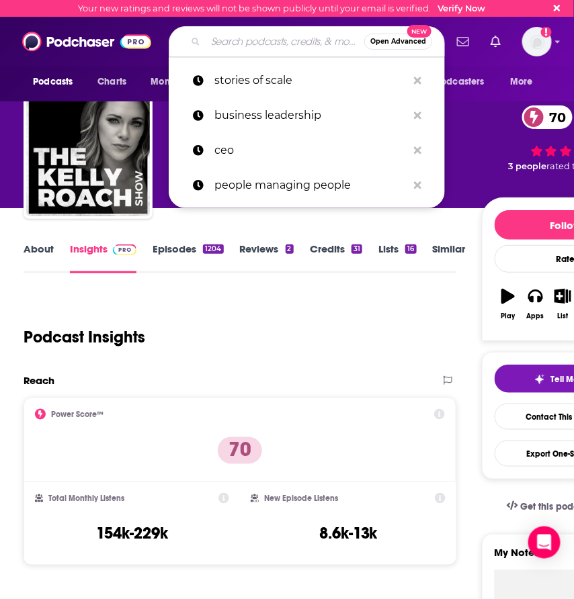
drag, startPoint x: 206, startPoint y: 36, endPoint x: 236, endPoint y: 47, distance: 32.3
click at [206, 36] on input "Search podcasts, credits, & more..." at bounding box center [285, 41] width 159 height 21
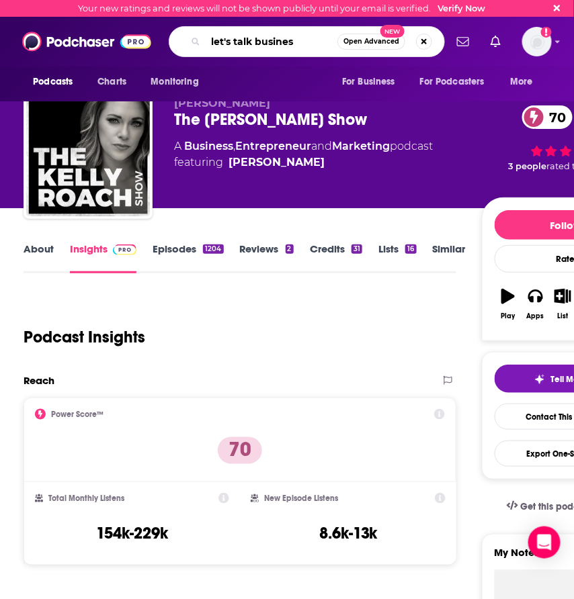
type input "let's talk business"
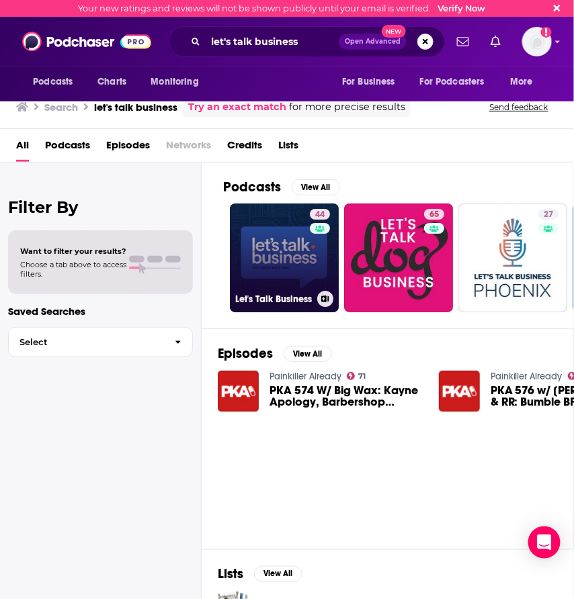
click at [284, 220] on link "44 Let's Talk Business" at bounding box center [284, 258] width 109 height 109
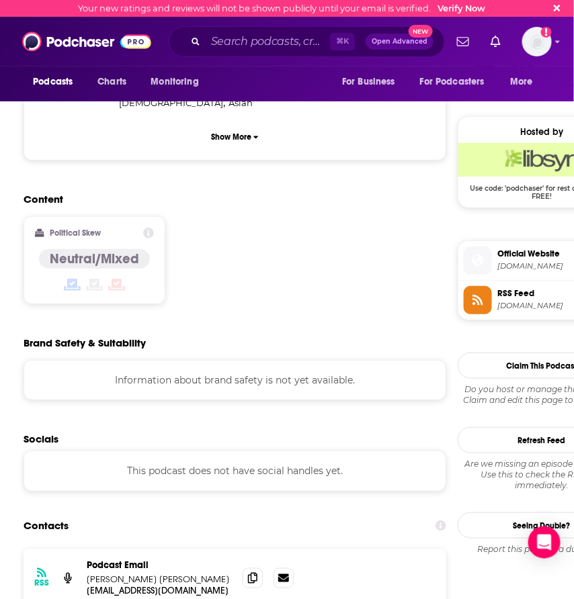
scroll to position [1018, 0]
